Goal: Information Seeking & Learning: Find specific page/section

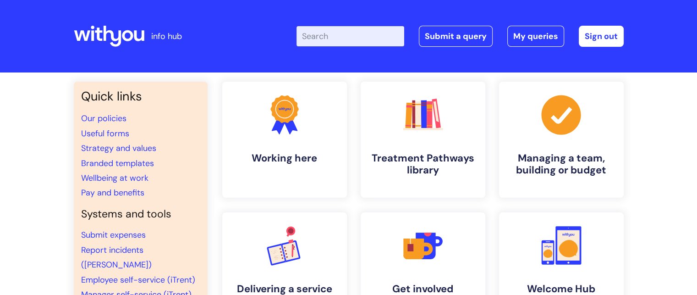
click at [367, 40] on input "Enter your search term here..." at bounding box center [350, 36] width 108 height 20
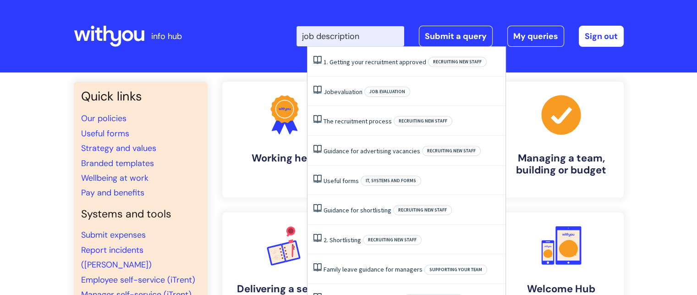
type input "job description"
click button "Search" at bounding box center [0, 0] width 0 height 0
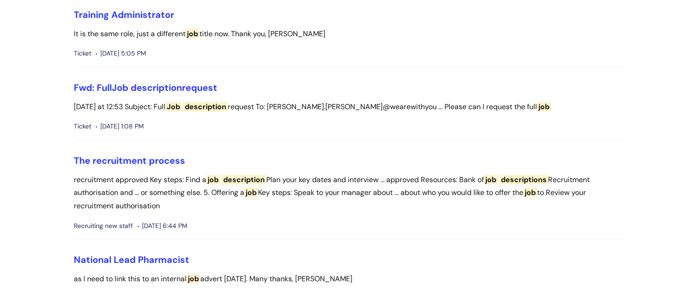
scroll to position [240, 0]
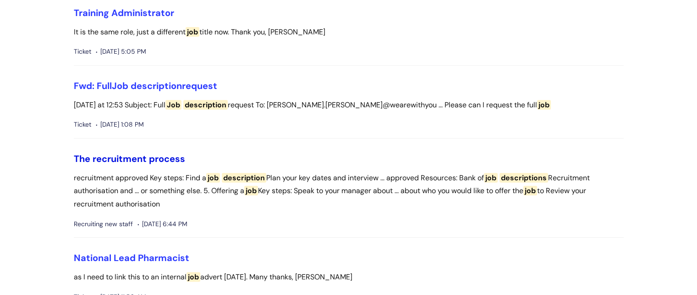
click at [154, 154] on link "The recruitment process" at bounding box center [129, 159] width 111 height 12
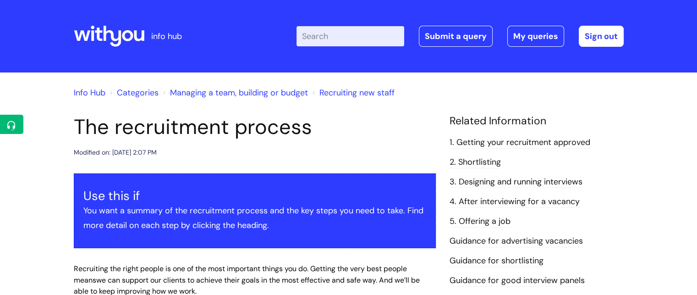
click at [368, 45] on input "Enter your search term here..." at bounding box center [350, 36] width 108 height 20
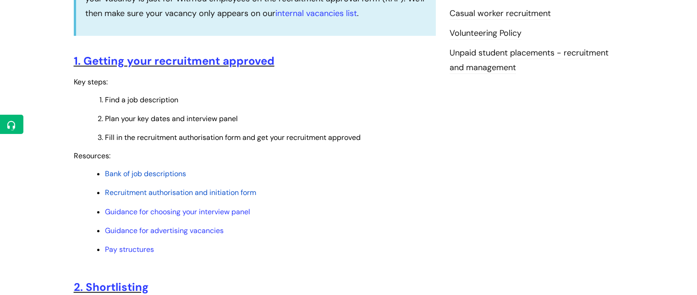
scroll to position [354, 0]
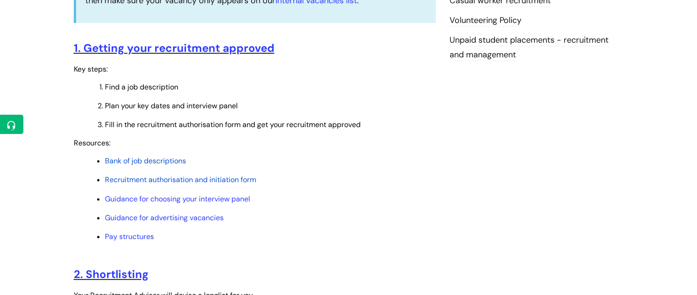
click at [176, 161] on span "Bank of job descriptions" at bounding box center [145, 161] width 81 height 10
